Goal: Task Accomplishment & Management: Use online tool/utility

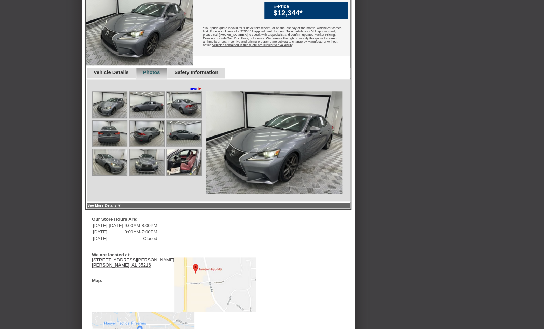
scroll to position [207, 0]
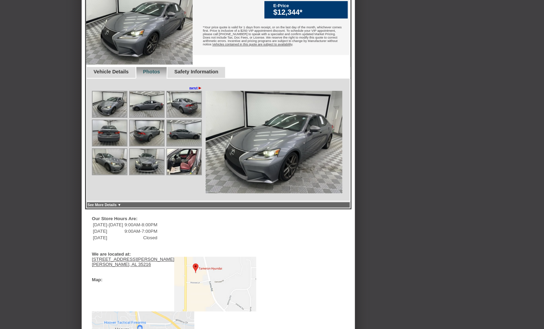
click at [187, 175] on img at bounding box center [184, 162] width 34 height 26
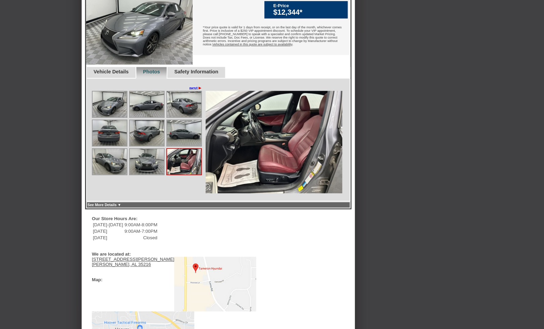
click at [195, 91] on link "next ►" at bounding box center [195, 87] width 13 height 5
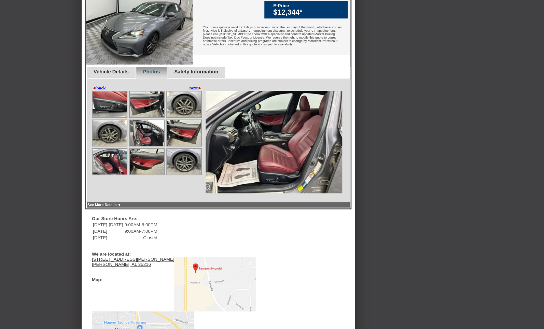
click at [141, 146] on img at bounding box center [147, 133] width 34 height 26
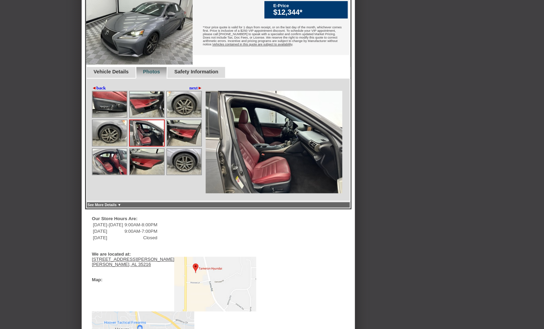
click at [104, 91] on link "◄ back" at bounding box center [99, 87] width 14 height 5
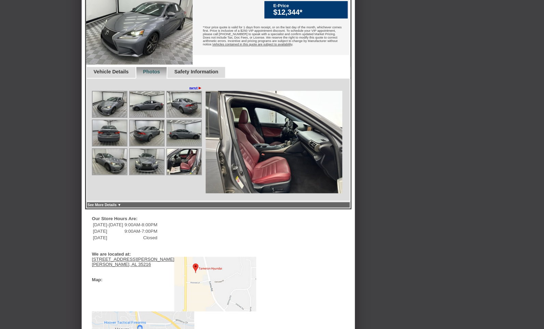
click at [189, 91] on link "next ►" at bounding box center [195, 87] width 13 height 5
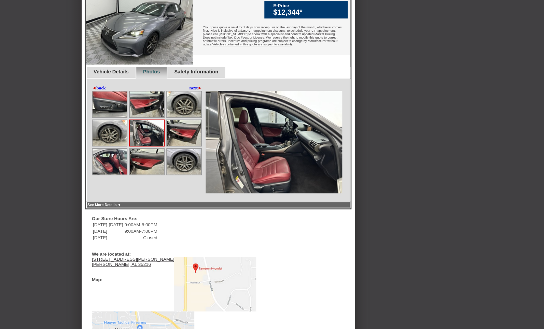
click at [189, 91] on link "next ►" at bounding box center [195, 87] width 13 height 5
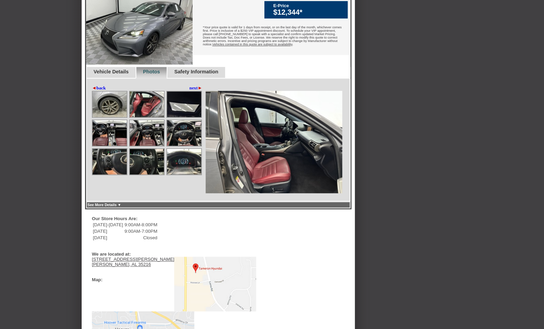
click at [149, 146] on img at bounding box center [147, 133] width 34 height 26
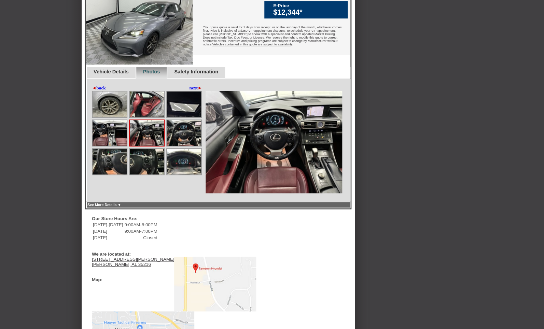
scroll to position [207, 0]
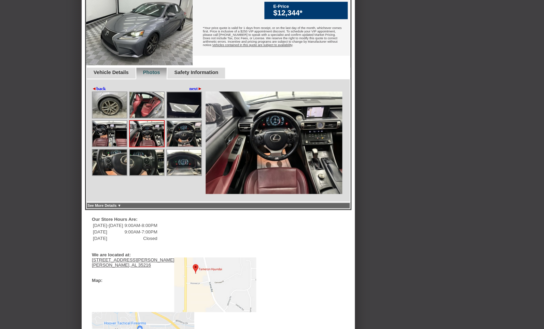
click at [285, 164] on img at bounding box center [274, 143] width 137 height 102
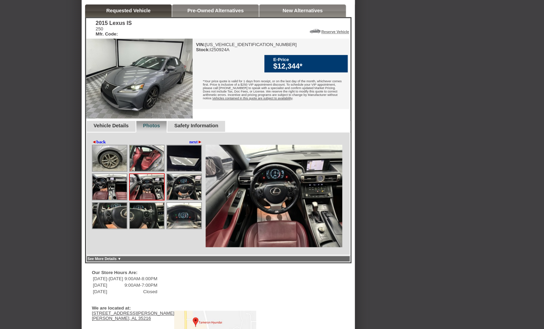
scroll to position [150, 0]
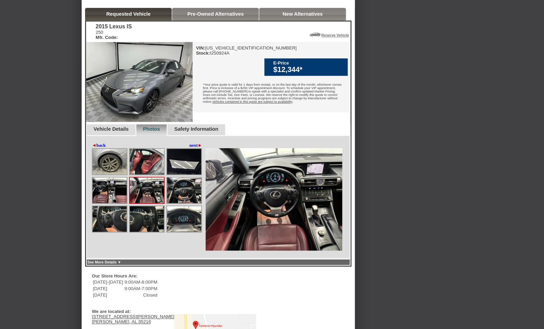
click at [149, 232] on img at bounding box center [147, 219] width 34 height 26
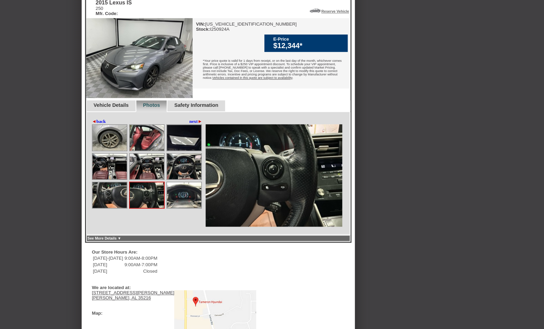
scroll to position [176, 0]
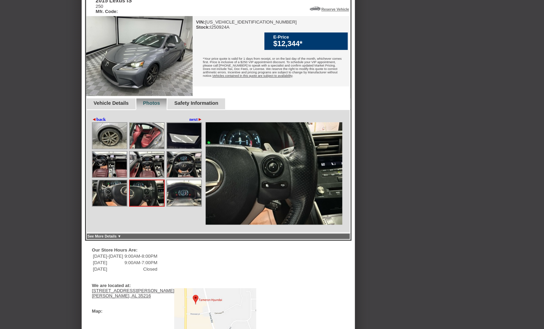
click at [100, 238] on link "See More Details ▼" at bounding box center [104, 236] width 34 height 4
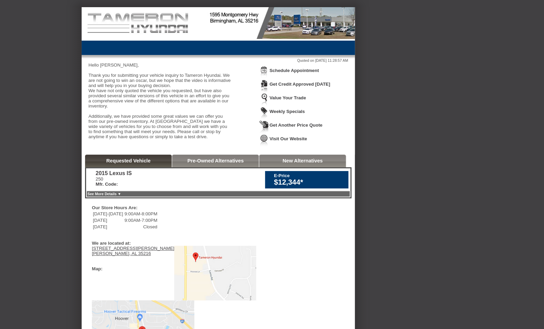
scroll to position [0, 0]
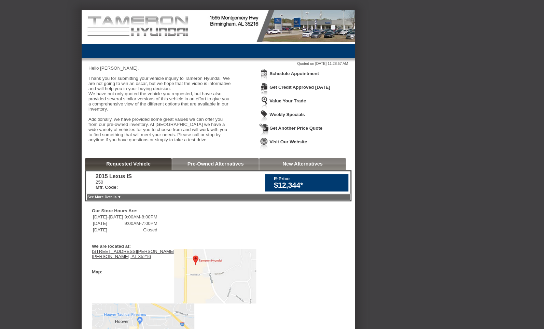
drag, startPoint x: 110, startPoint y: 215, endPoint x: 192, endPoint y: 239, distance: 85.8
click at [110, 199] on link "See More Details ▼" at bounding box center [104, 197] width 34 height 4
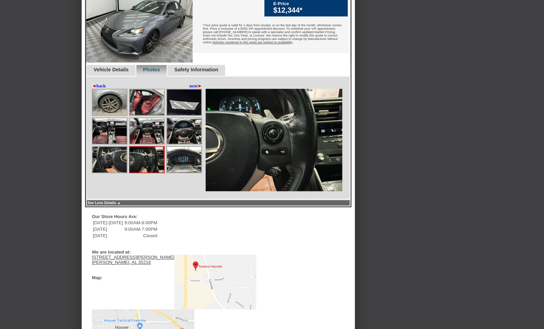
scroll to position [209, 0]
